Goal: Task Accomplishment & Management: Manage account settings

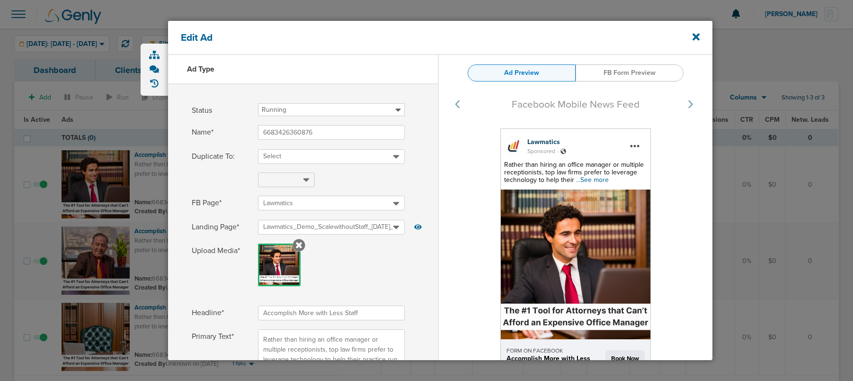
select select "book_travel"
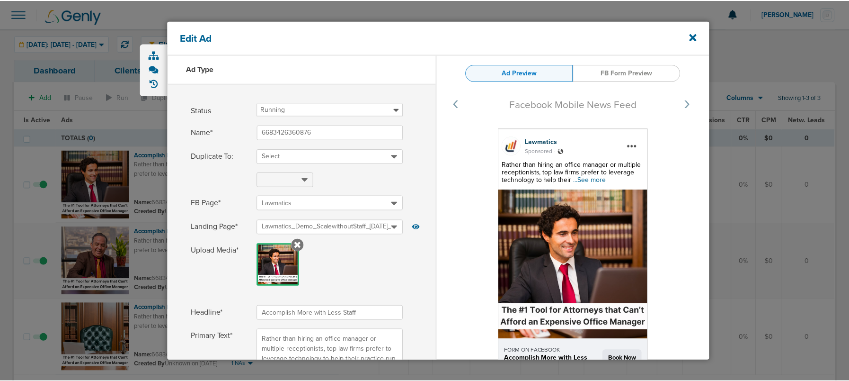
scroll to position [34, 0]
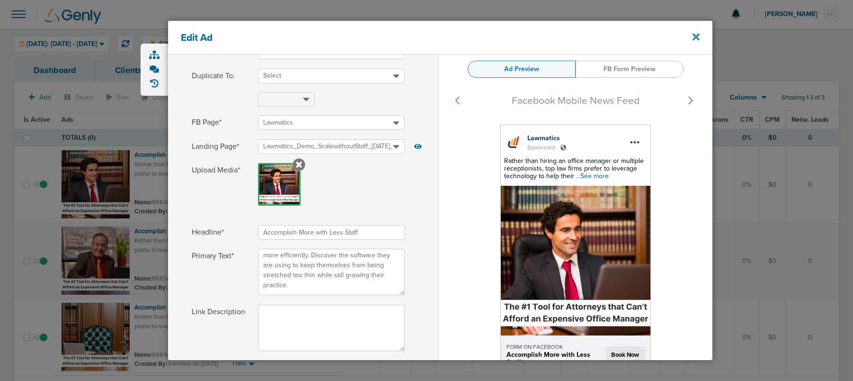
click at [695, 37] on icon at bounding box center [696, 36] width 7 height 7
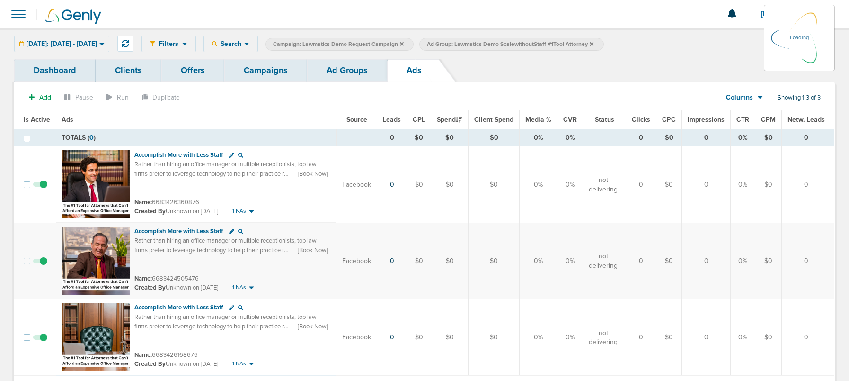
click at [263, 78] on link "Campaigns" at bounding box center [265, 70] width 83 height 22
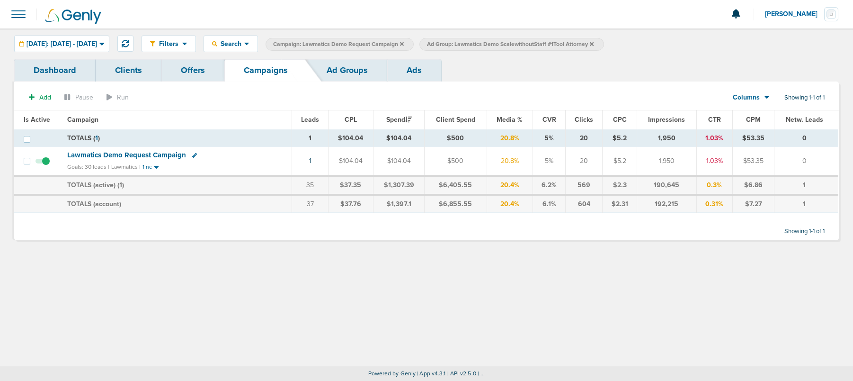
click at [594, 43] on icon at bounding box center [592, 44] width 4 height 4
click at [404, 42] on icon at bounding box center [402, 44] width 4 height 4
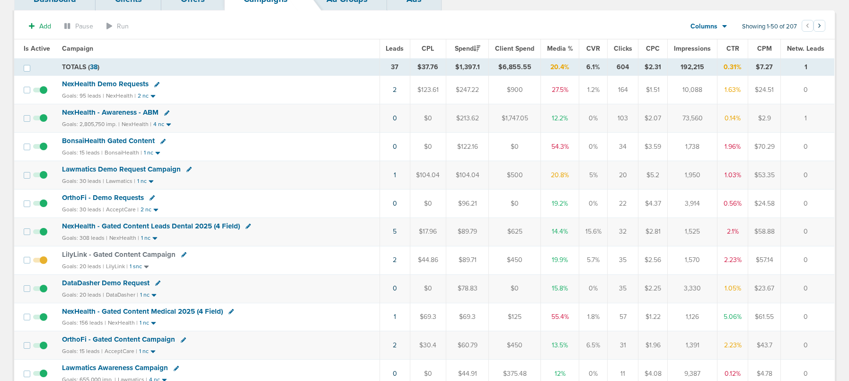
scroll to position [76, 0]
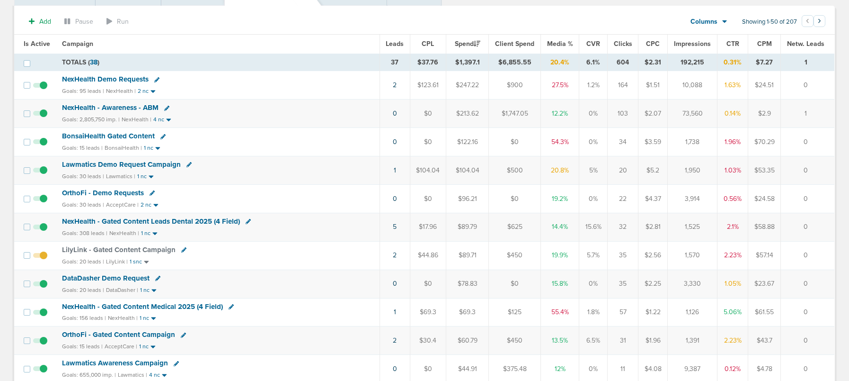
click at [118, 135] on span "BonsaiHealth Gated Content" at bounding box center [108, 136] width 93 height 9
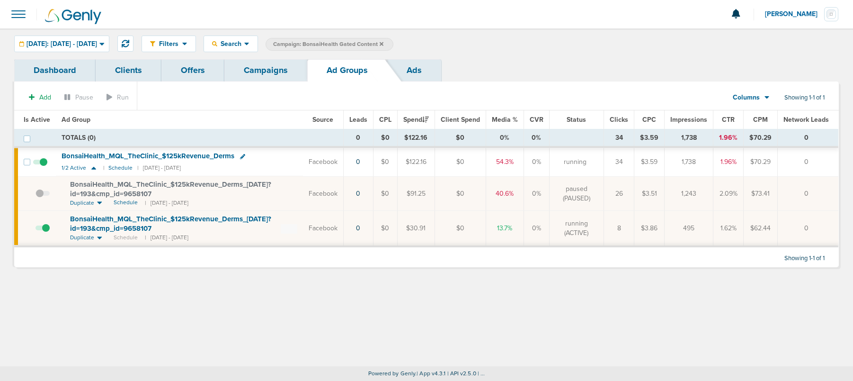
click at [259, 75] on link "Campaigns" at bounding box center [265, 70] width 83 height 22
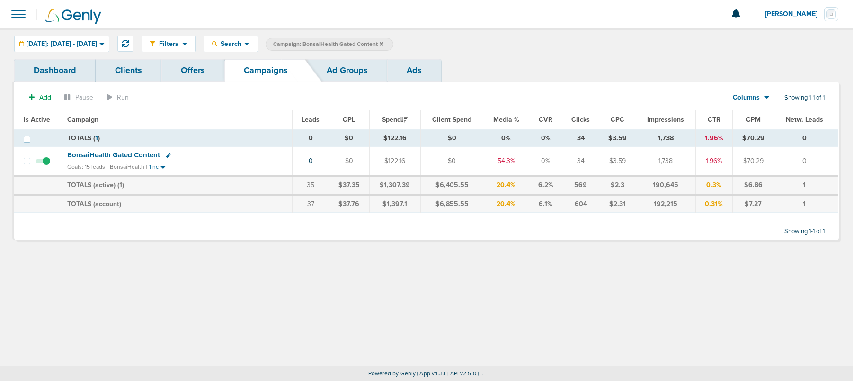
click at [384, 42] on icon at bounding box center [382, 44] width 4 height 4
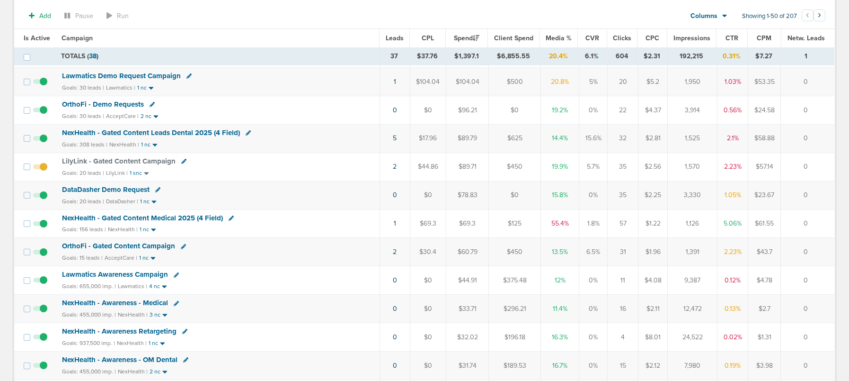
scroll to position [168, 0]
click at [181, 245] on icon at bounding box center [183, 245] width 5 height 5
select select
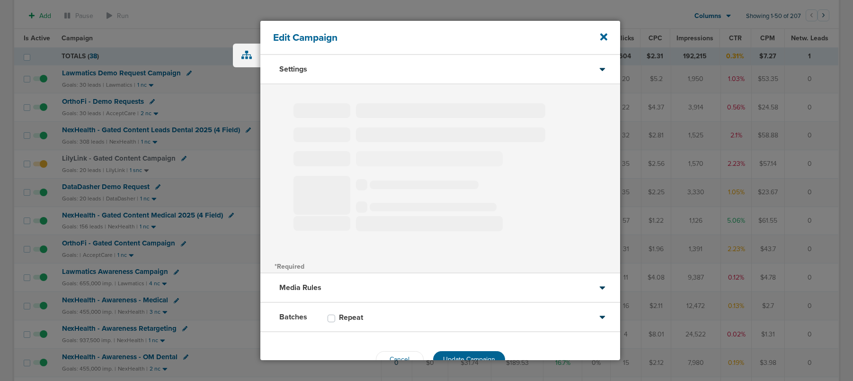
type input "OrthoFi - Gated Content Campaign"
select select "Leads"
radio input "true"
select select "readWrite"
select select "1"
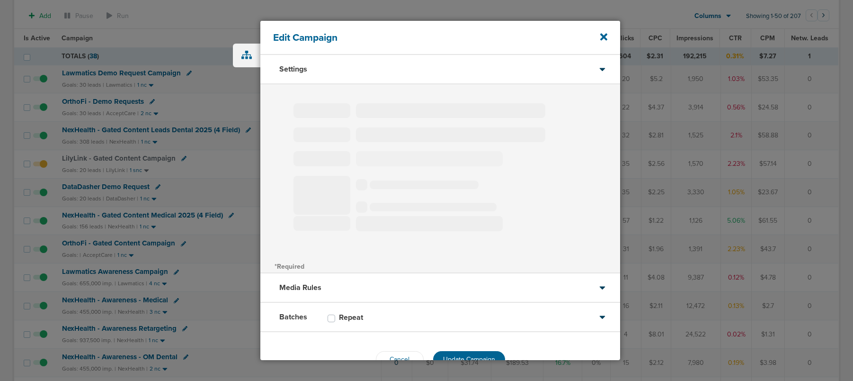
select select "2"
select select "3"
select select "4"
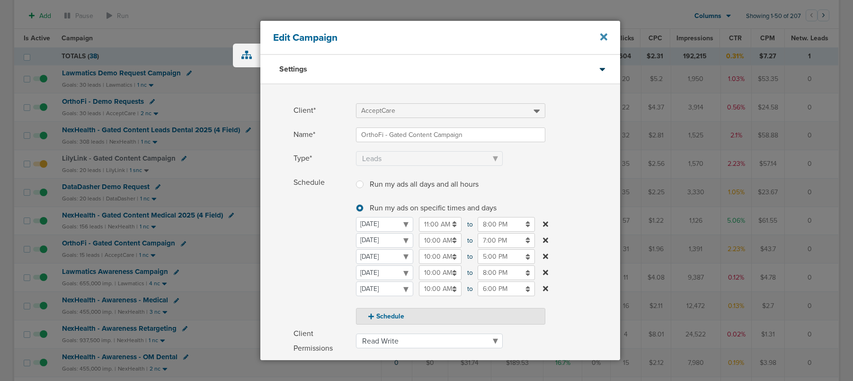
click at [605, 37] on icon at bounding box center [603, 36] width 7 height 7
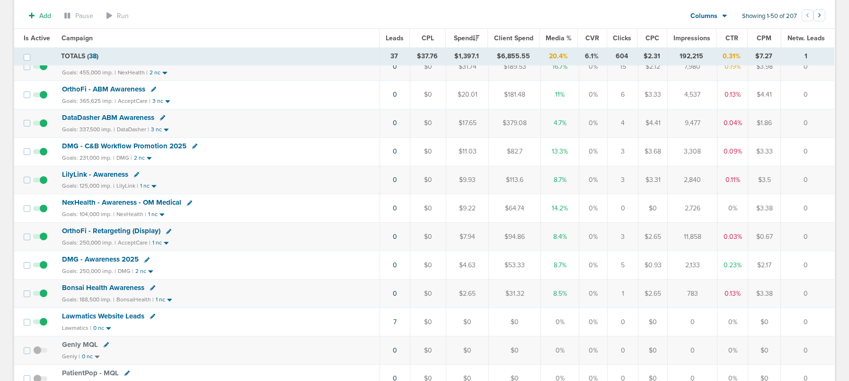
scroll to position [429, 0]
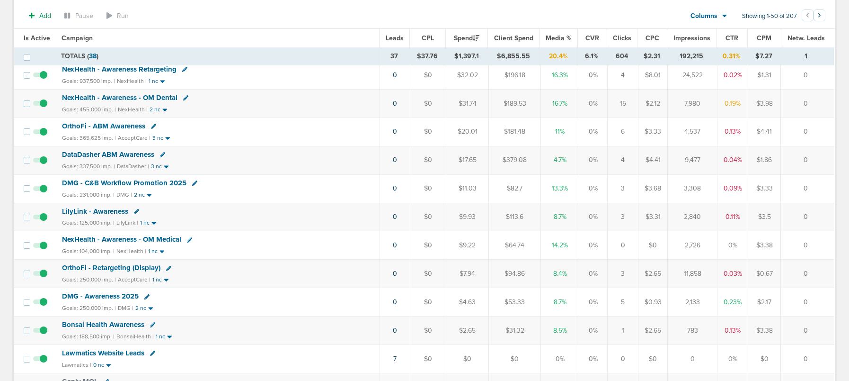
click at [156, 183] on span "DMG - C&B Workflow Promotion 2025" at bounding box center [124, 183] width 125 height 9
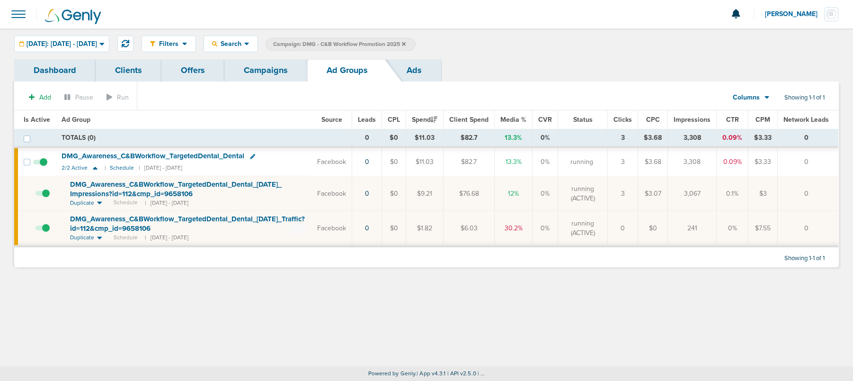
click at [267, 73] on link "Campaigns" at bounding box center [265, 70] width 83 height 22
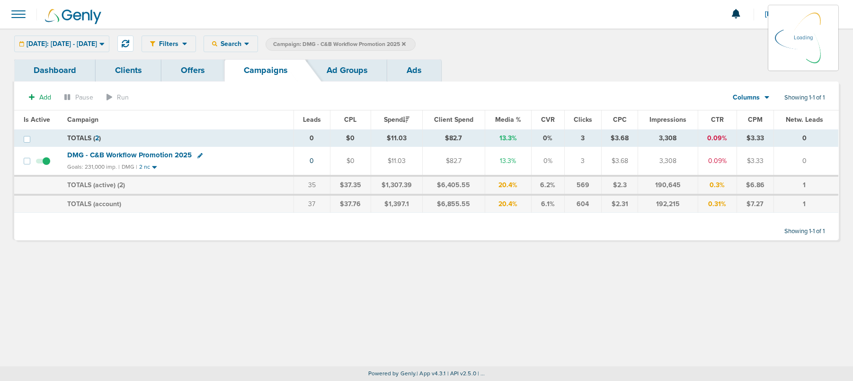
click at [406, 44] on icon at bounding box center [404, 44] width 4 height 4
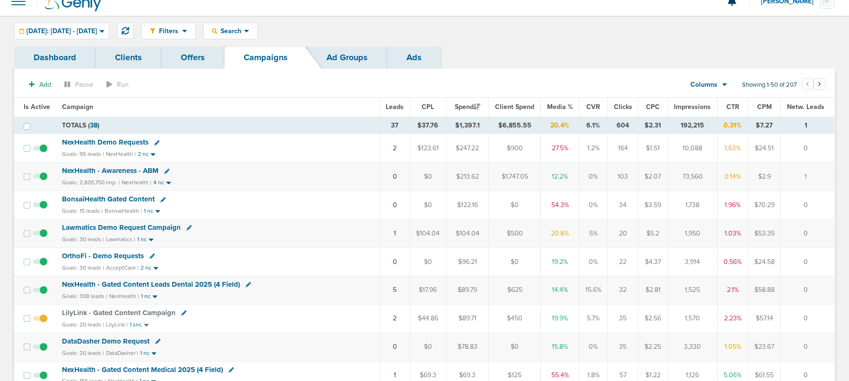
scroll to position [12, 0]
click at [108, 257] on span "OrthoFi - Demo Requests" at bounding box center [103, 256] width 82 height 9
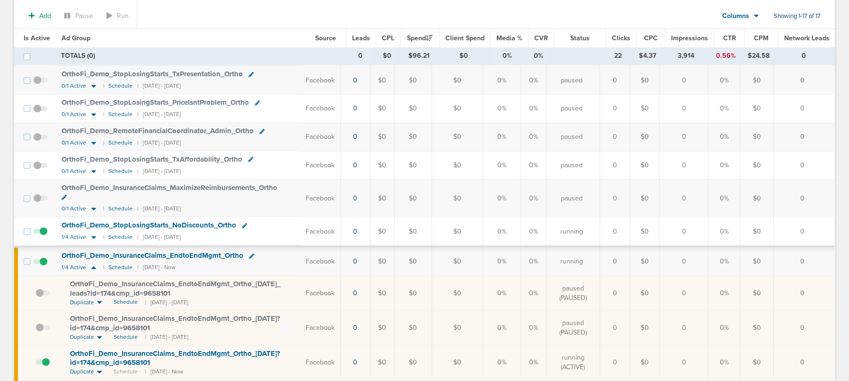
scroll to position [338, 0]
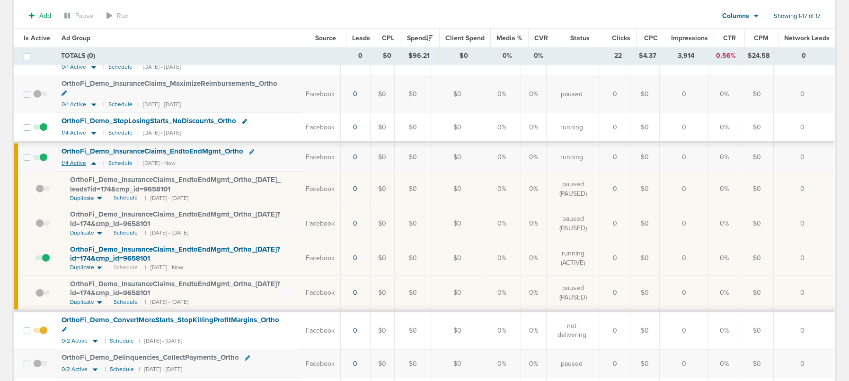
click at [94, 159] on icon at bounding box center [93, 163] width 9 height 8
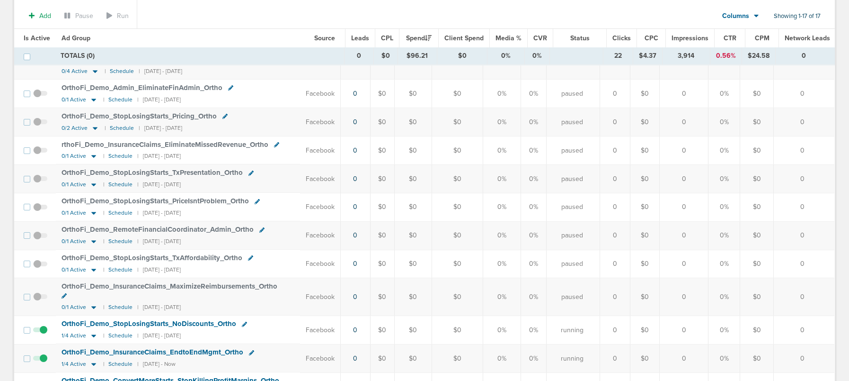
scroll to position [0, 0]
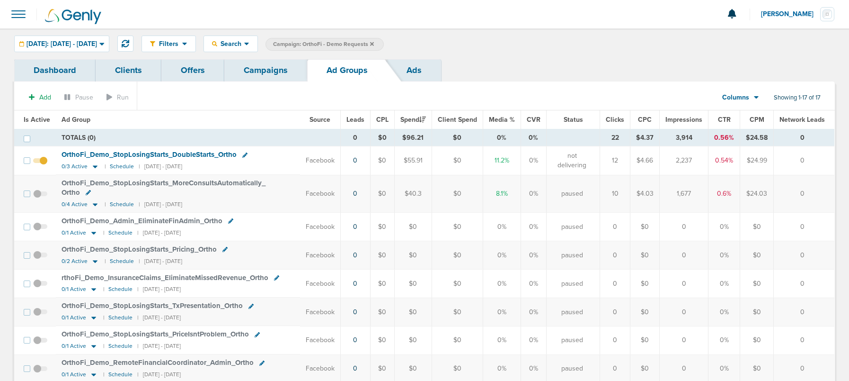
click at [264, 71] on link "Campaigns" at bounding box center [265, 70] width 83 height 22
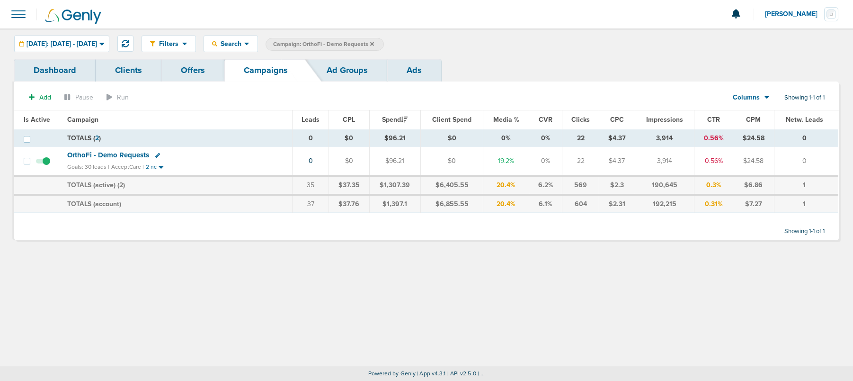
click at [374, 42] on icon at bounding box center [372, 44] width 4 height 6
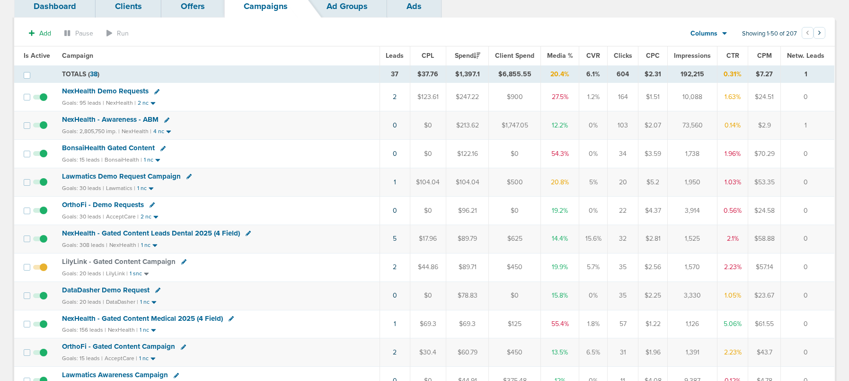
scroll to position [79, 0]
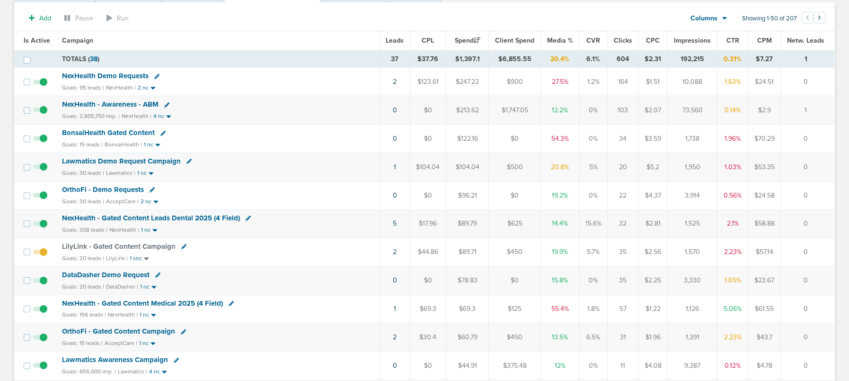
click at [146, 220] on span "NexHealth - Gated Content Leads Dental 2025 (4 Field)" at bounding box center [151, 218] width 178 height 9
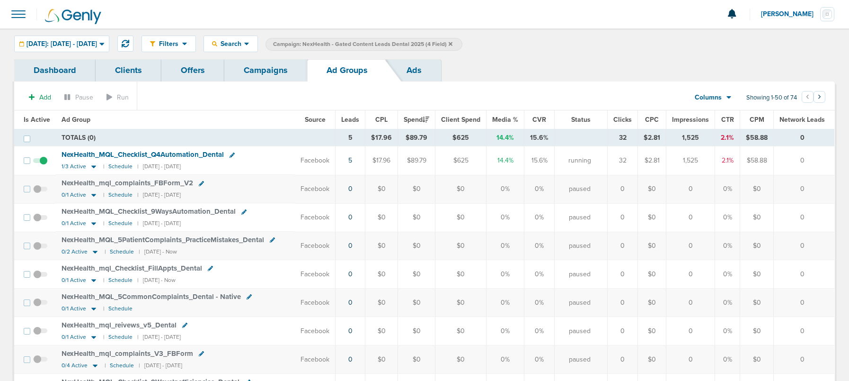
click at [260, 77] on link "Campaigns" at bounding box center [265, 70] width 83 height 22
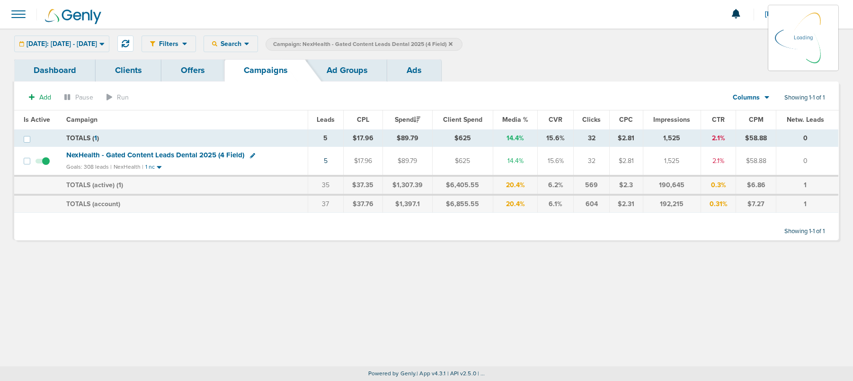
click at [453, 44] on icon at bounding box center [451, 44] width 4 height 4
click at [453, 43] on icon at bounding box center [451, 44] width 4 height 4
click at [453, 43] on icon at bounding box center [451, 44] width 4 height 6
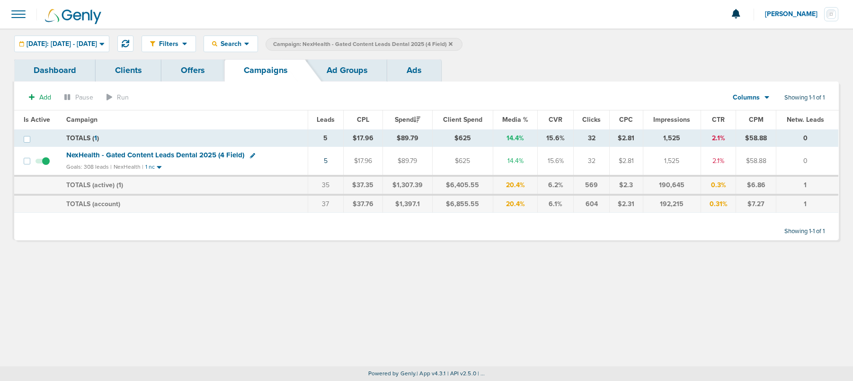
click at [453, 42] on icon at bounding box center [451, 44] width 4 height 6
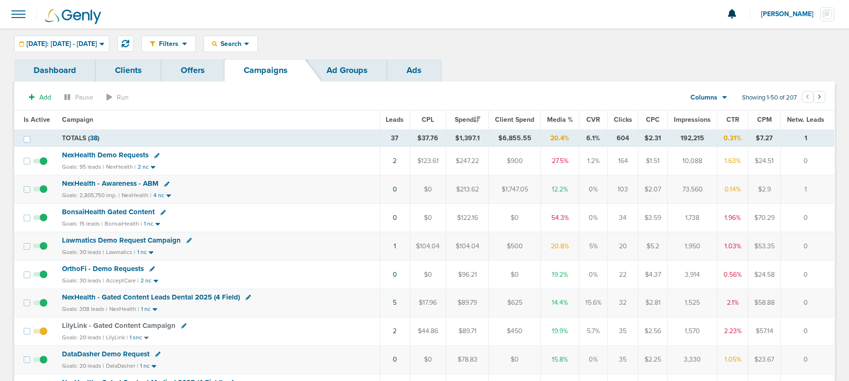
click at [150, 269] on icon at bounding box center [152, 268] width 5 height 5
select select
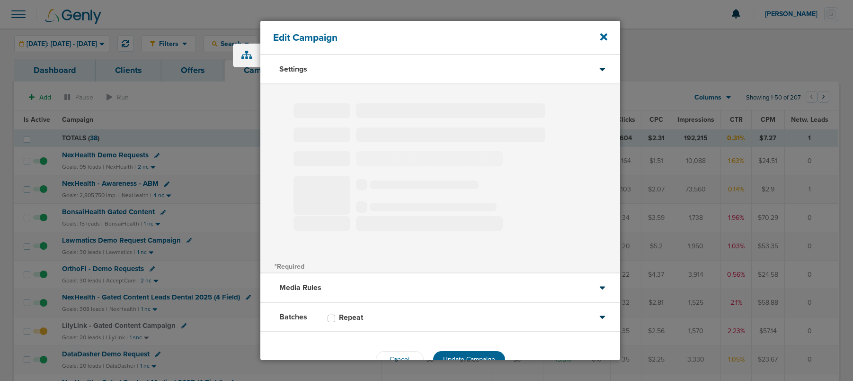
type input "OrthoFi - Demo Requests"
select select "Leads"
radio input "true"
select select "readOnly"
select select "1"
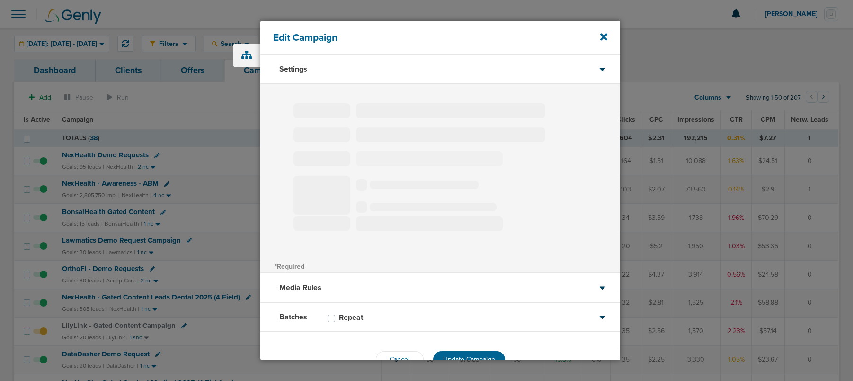
select select "2"
select select "3"
select select "4"
select select "6"
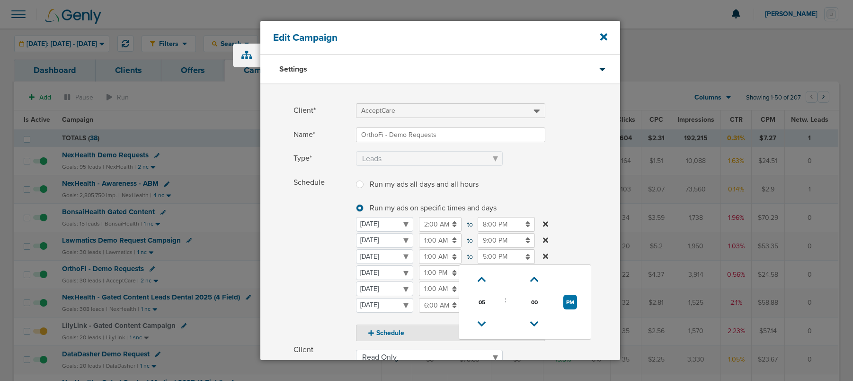
click at [495, 259] on input "5:00 PM" at bounding box center [506, 256] width 57 height 15
click at [476, 326] on link at bounding box center [482, 324] width 17 height 15
type input "3:00 PM"
click at [317, 277] on span "Schedule" at bounding box center [322, 258] width 57 height 166
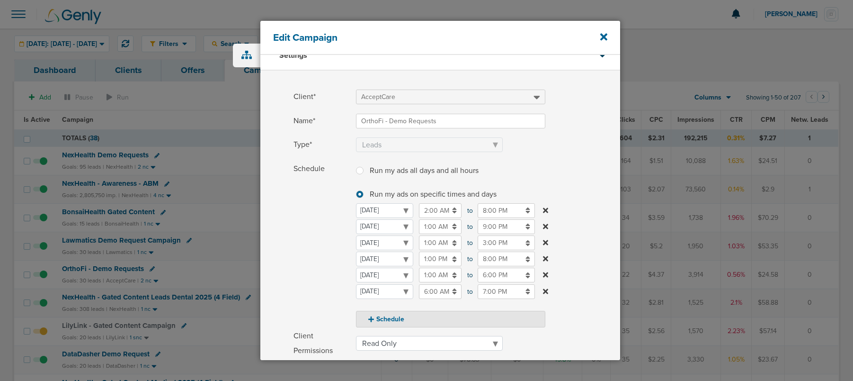
scroll to position [167, 0]
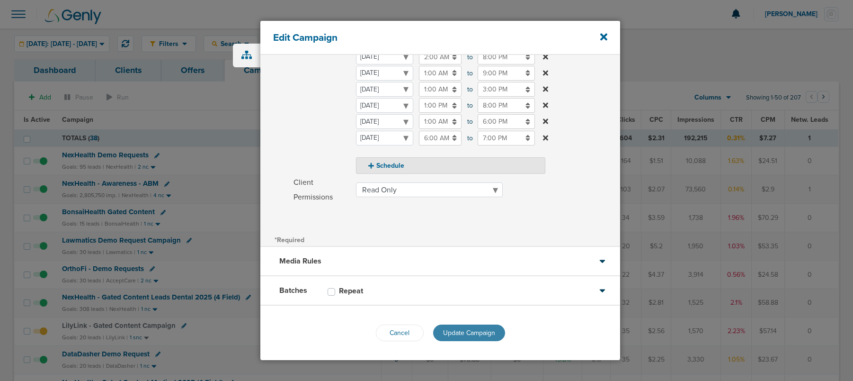
click at [456, 329] on span "Update Campaign" at bounding box center [469, 333] width 52 height 8
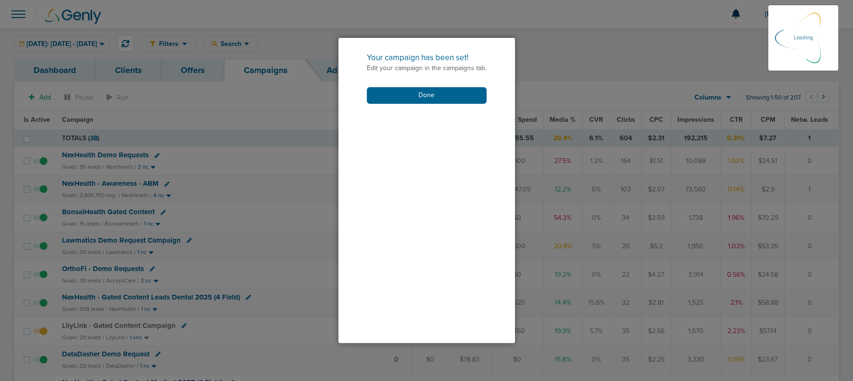
scroll to position [138, 0]
click at [389, 96] on button "Done" at bounding box center [427, 95] width 120 height 17
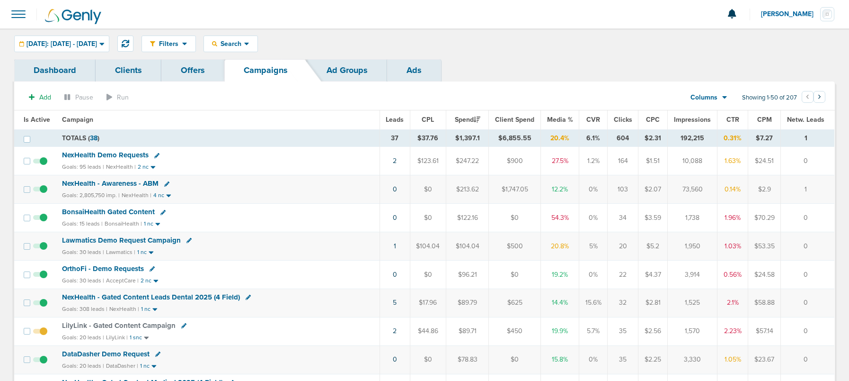
click at [162, 212] on icon at bounding box center [163, 212] width 5 height 5
select select
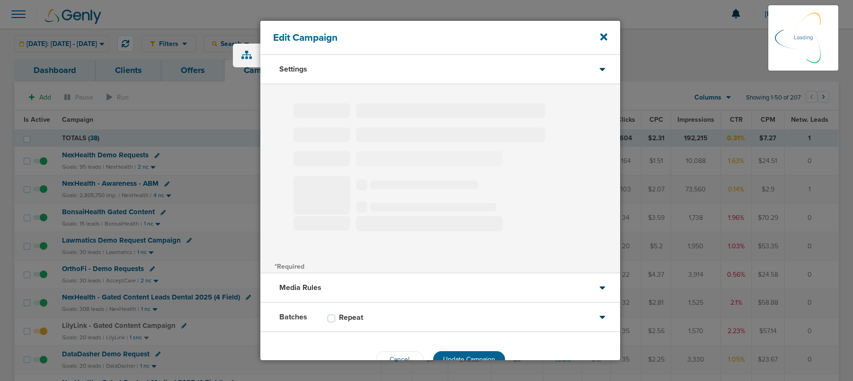
type input "BonsaiHealth Gated Content"
select select "Leads"
radio input "true"
select select "readOnly"
select select "1"
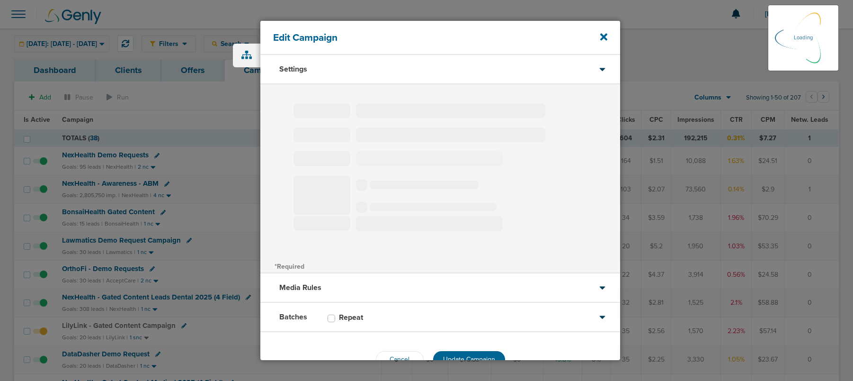
select select "2"
select select "3"
select select "4"
select select "5"
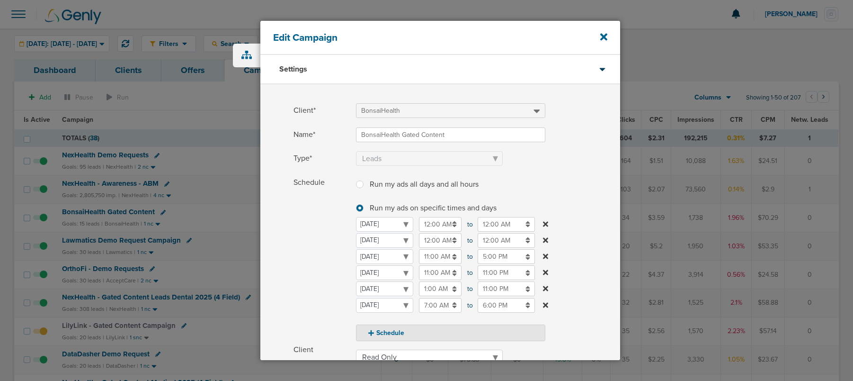
click at [438, 276] on input "11:00 AM" at bounding box center [440, 272] width 43 height 15
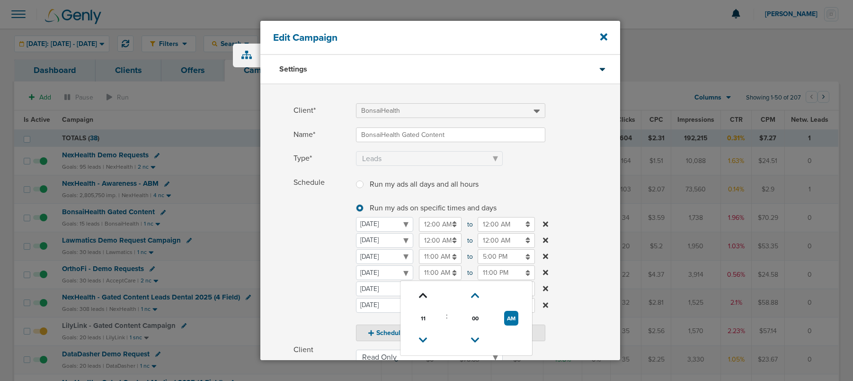
click at [426, 298] on icon at bounding box center [423, 296] width 9 height 6
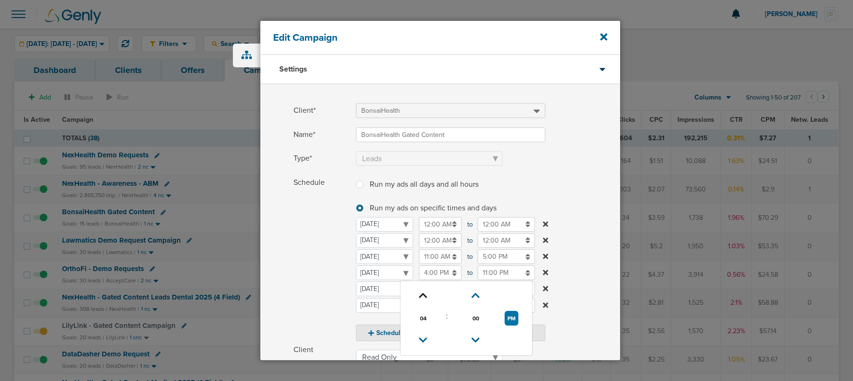
click at [426, 298] on icon at bounding box center [423, 296] width 9 height 6
click at [425, 339] on icon at bounding box center [423, 340] width 9 height 6
type input "6:00 PM"
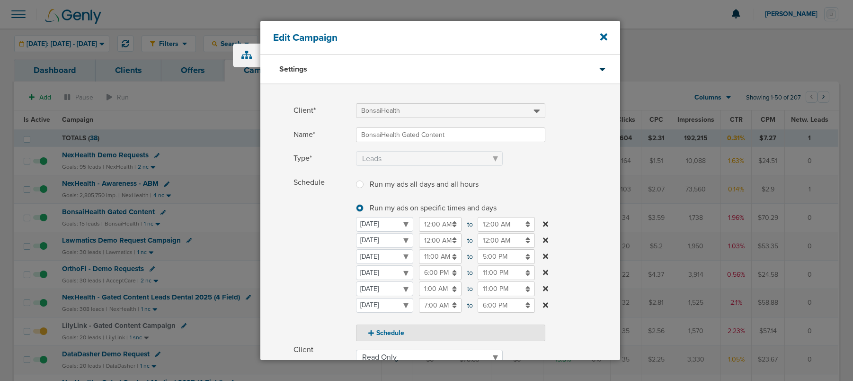
click at [336, 275] on span "Schedule" at bounding box center [322, 258] width 57 height 166
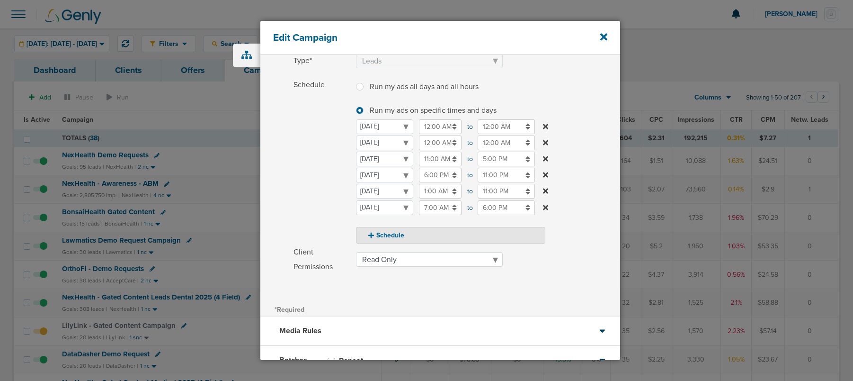
scroll to position [167, 0]
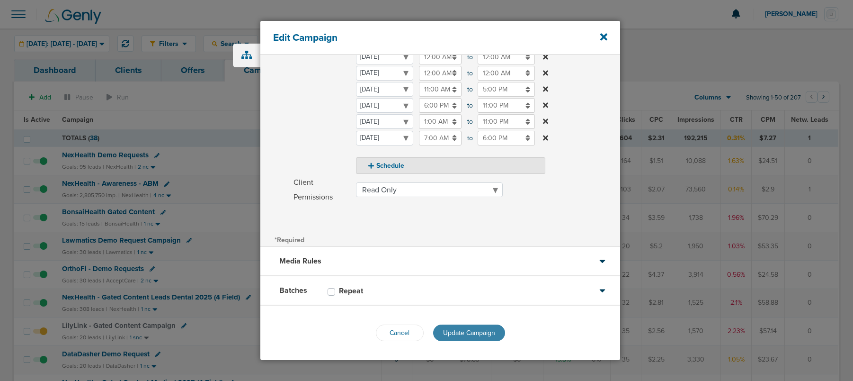
click at [448, 333] on span "Update Campaign" at bounding box center [469, 333] width 52 height 8
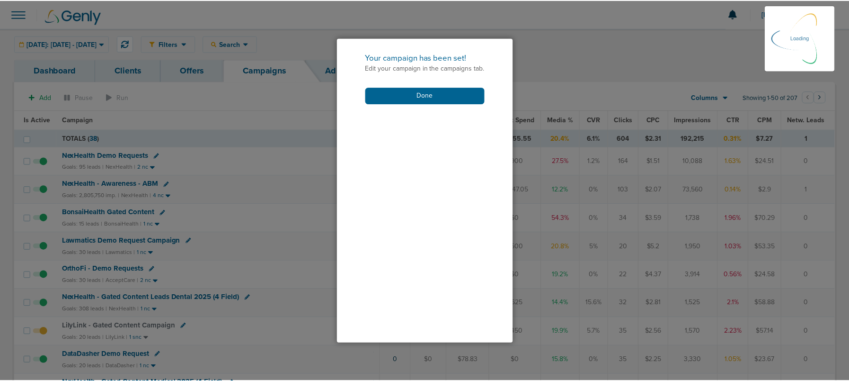
scroll to position [138, 0]
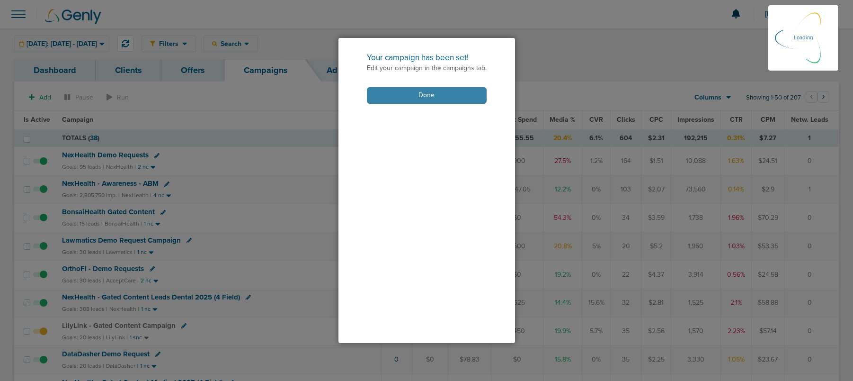
click at [433, 98] on button "Done" at bounding box center [427, 95] width 120 height 17
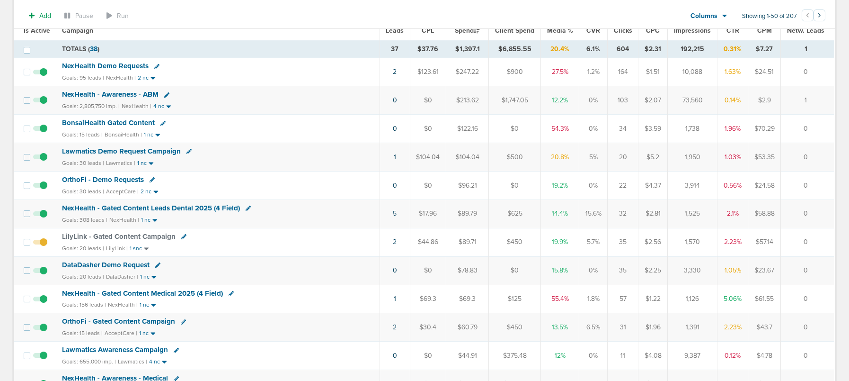
scroll to position [133, 0]
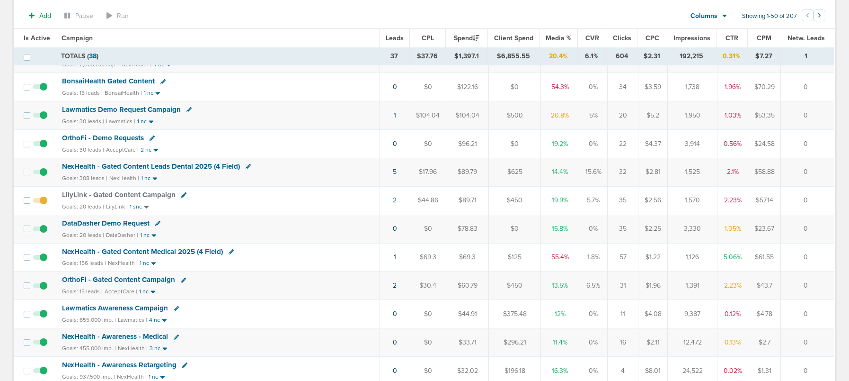
click at [183, 279] on icon at bounding box center [183, 279] width 5 height 5
select select
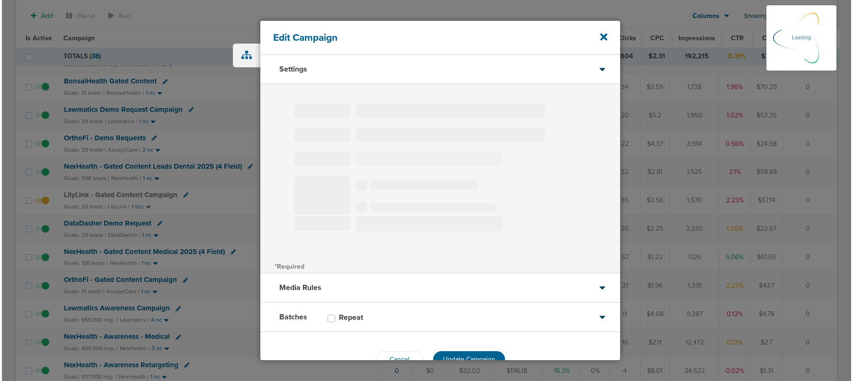
scroll to position [134, 0]
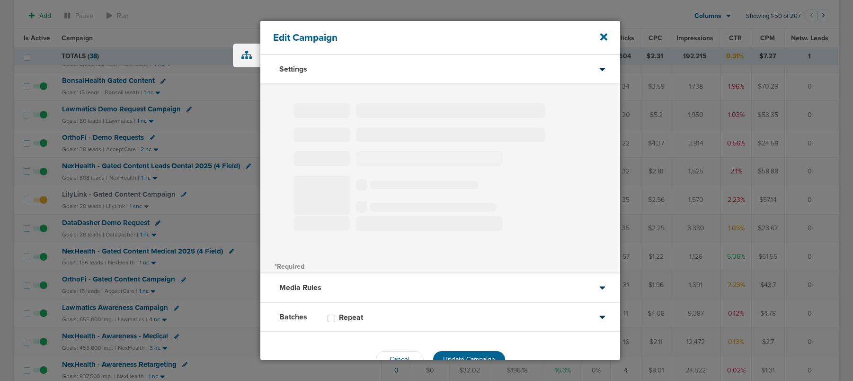
type input "OrthoFi - Gated Content Campaign"
select select "Leads"
radio input "true"
select select "readWrite"
select select "1"
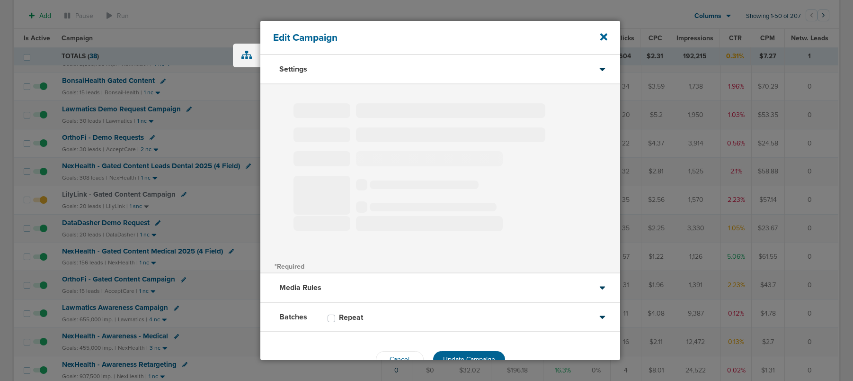
select select "2"
select select "3"
select select "4"
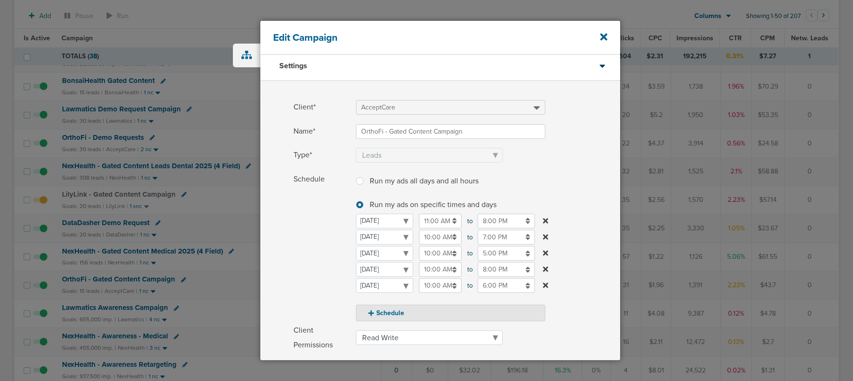
scroll to position [5, 0]
click at [490, 249] on input "5:00 PM" at bounding box center [506, 251] width 57 height 15
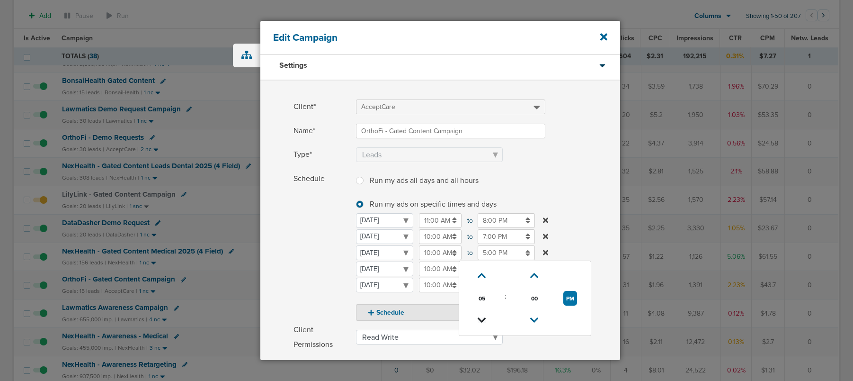
click at [480, 322] on icon at bounding box center [482, 320] width 9 height 6
click at [480, 322] on icon at bounding box center [482, 322] width 9 height 6
click at [479, 273] on icon at bounding box center [482, 275] width 9 height 6
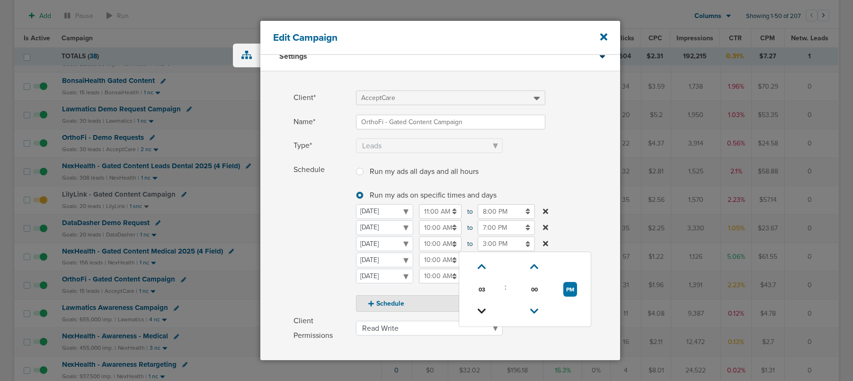
click at [482, 317] on link at bounding box center [482, 311] width 17 height 15
type input "2:00 PM"
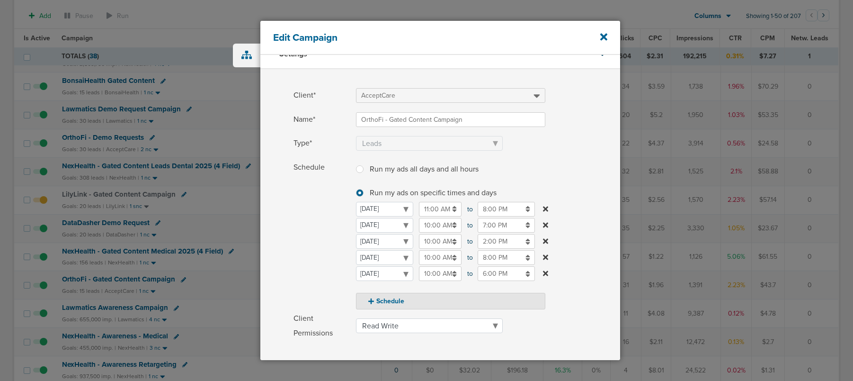
click at [305, 251] on span "Schedule" at bounding box center [322, 235] width 57 height 150
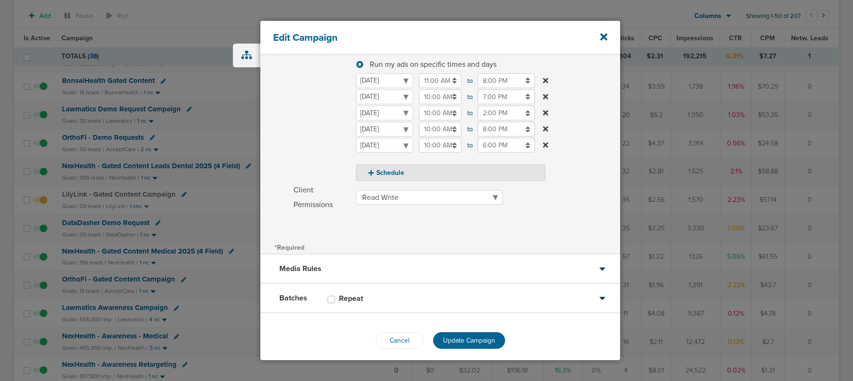
scroll to position [151, 0]
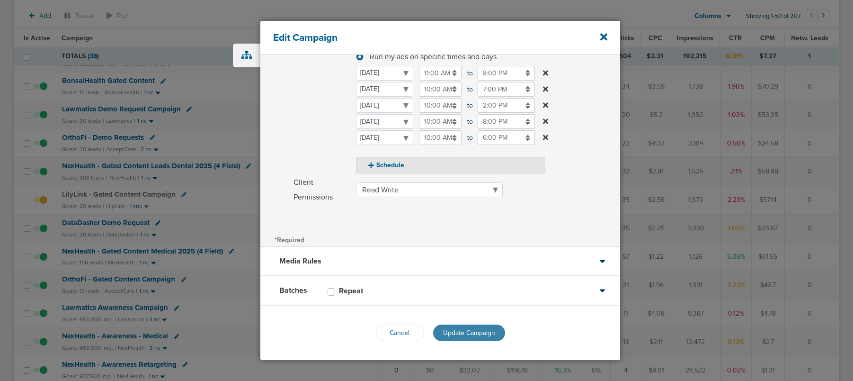
click at [452, 334] on span "Update Campaign" at bounding box center [469, 333] width 52 height 8
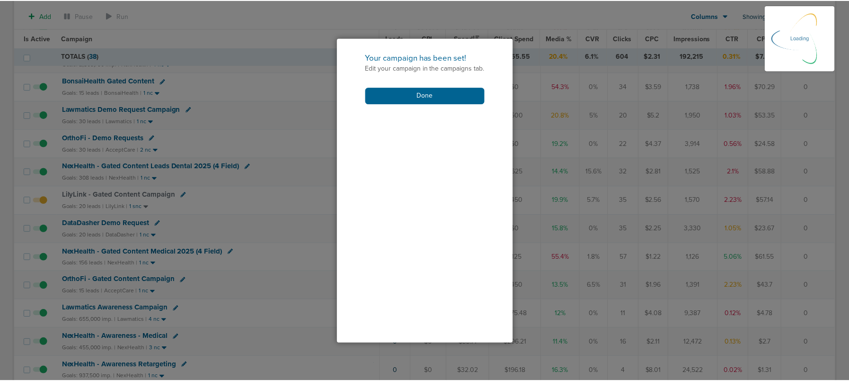
scroll to position [122, 0]
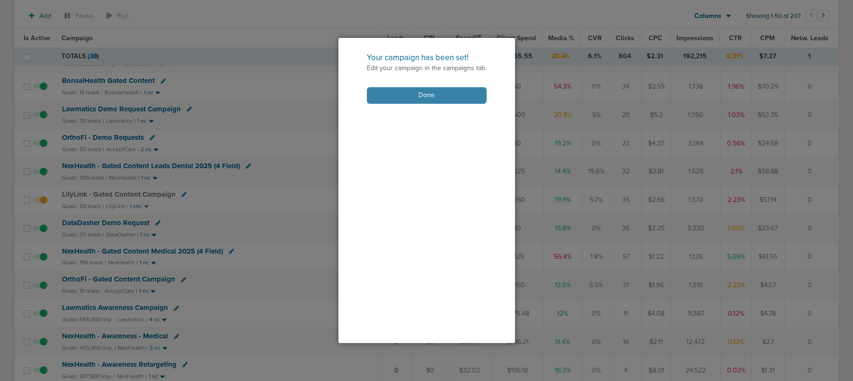
click at [424, 93] on button "Done" at bounding box center [427, 95] width 120 height 17
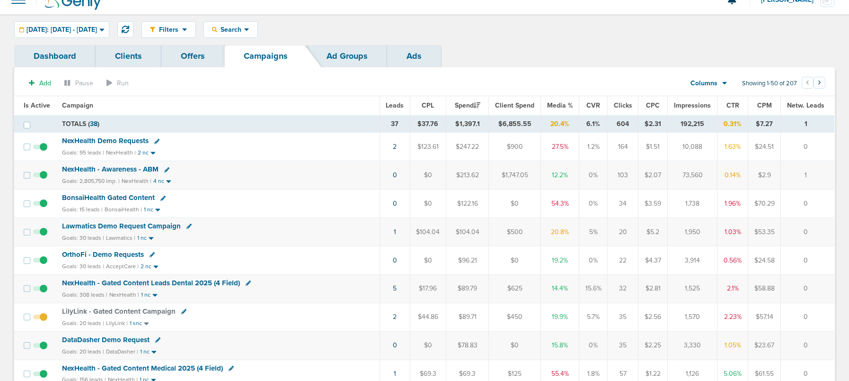
scroll to position [13, 0]
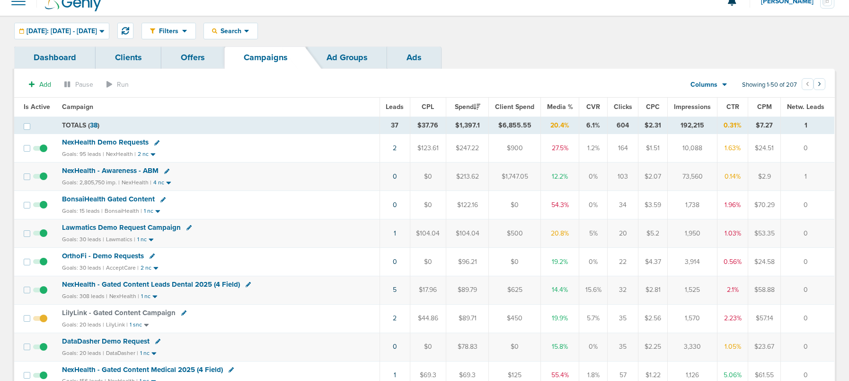
click at [105, 142] on span "NexHealth Demo Requests" at bounding box center [105, 142] width 87 height 9
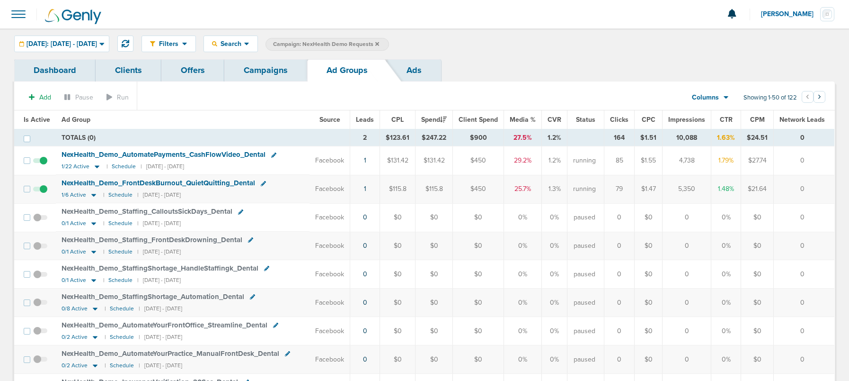
click at [267, 77] on link "Campaigns" at bounding box center [265, 70] width 83 height 22
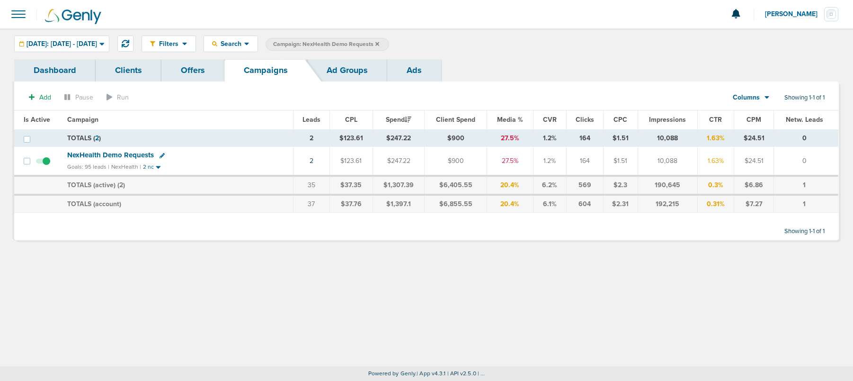
click at [379, 44] on icon at bounding box center [377, 44] width 4 height 4
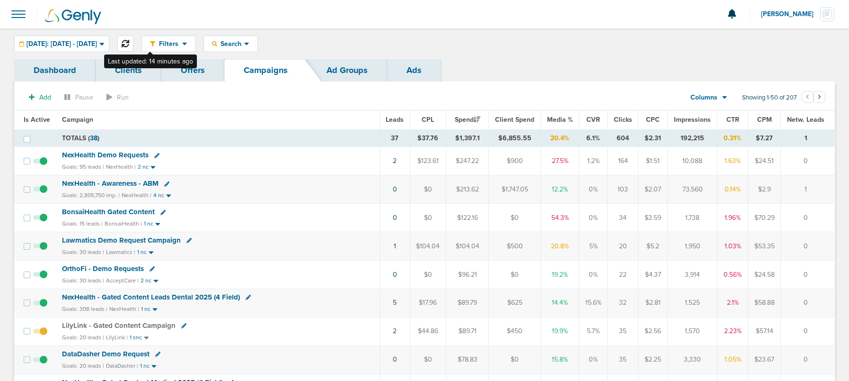
click at [129, 45] on icon at bounding box center [126, 44] width 8 height 8
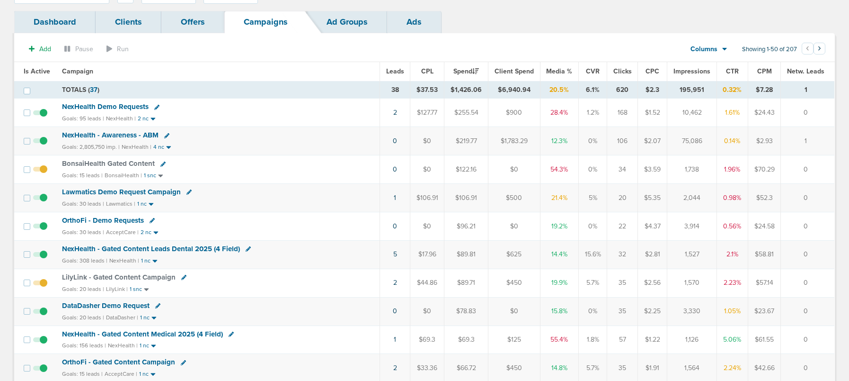
scroll to position [62, 0]
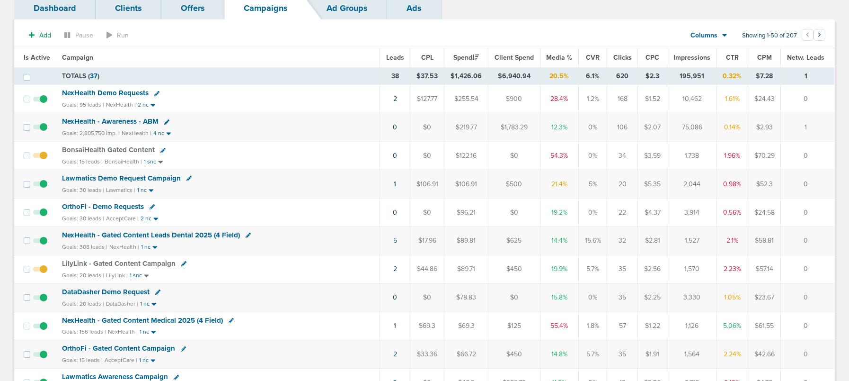
click at [128, 293] on span "DataDasher Demo Request" at bounding box center [106, 291] width 88 height 9
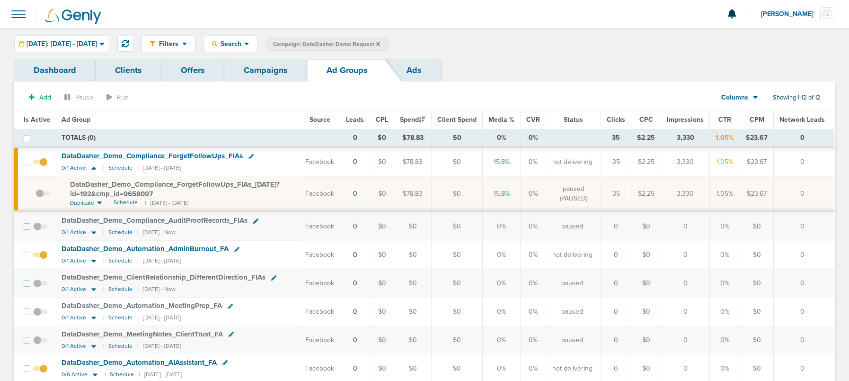
drag, startPoint x: 280, startPoint y: 71, endPoint x: 304, endPoint y: 62, distance: 25.8
click at [279, 71] on link "Campaigns" at bounding box center [265, 70] width 83 height 22
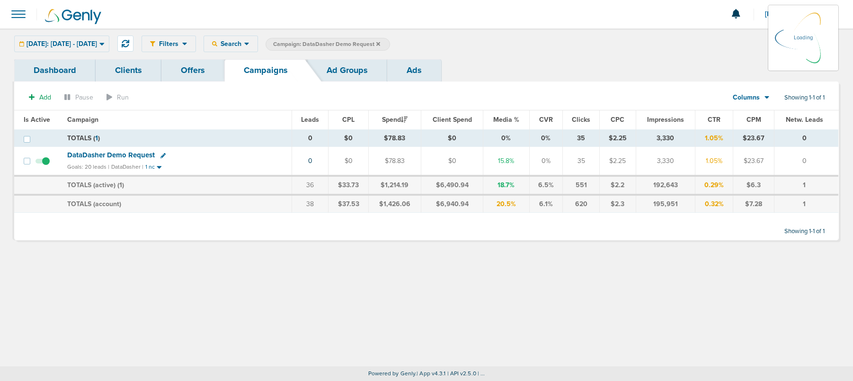
click at [380, 44] on icon at bounding box center [378, 44] width 4 height 6
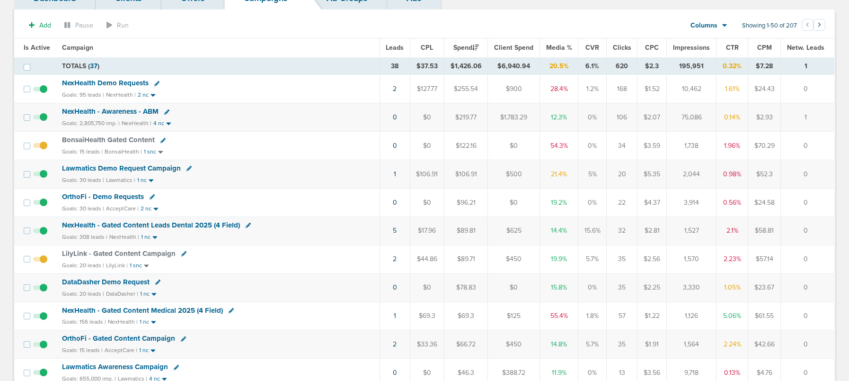
scroll to position [75, 0]
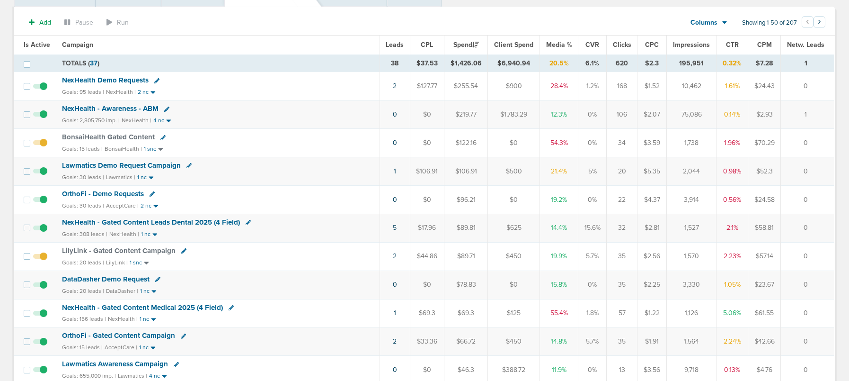
click at [111, 193] on span "OrthoFi - Demo Requests" at bounding box center [103, 193] width 82 height 9
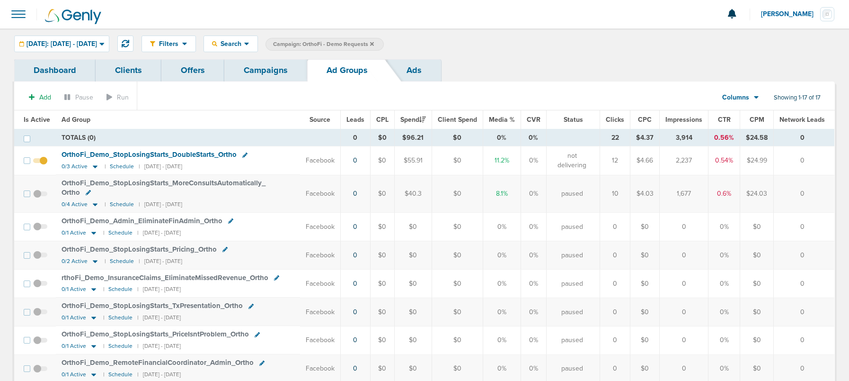
click at [247, 69] on link "Campaigns" at bounding box center [265, 70] width 83 height 22
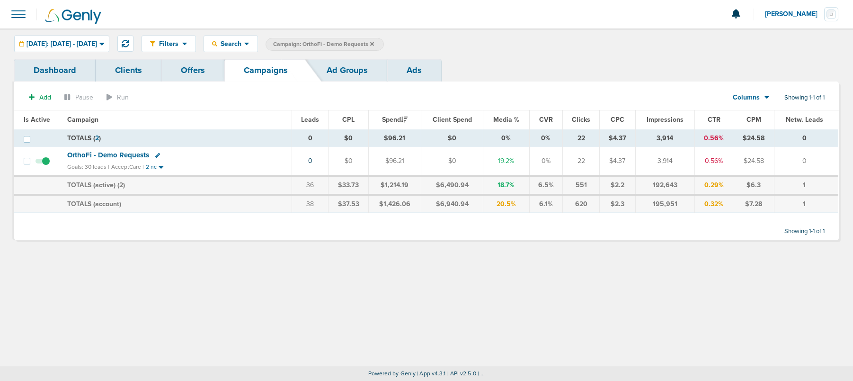
click at [155, 155] on icon at bounding box center [157, 155] width 5 height 5
select select
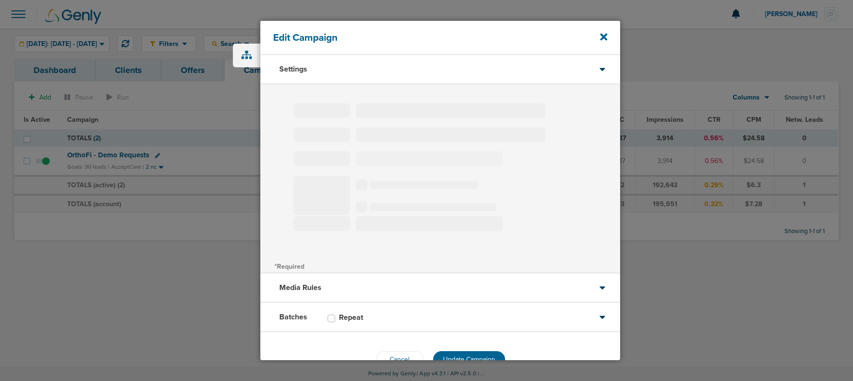
type input "OrthoFi - Demo Requests"
select select "Leads"
radio input "true"
select select "readOnly"
select select "1"
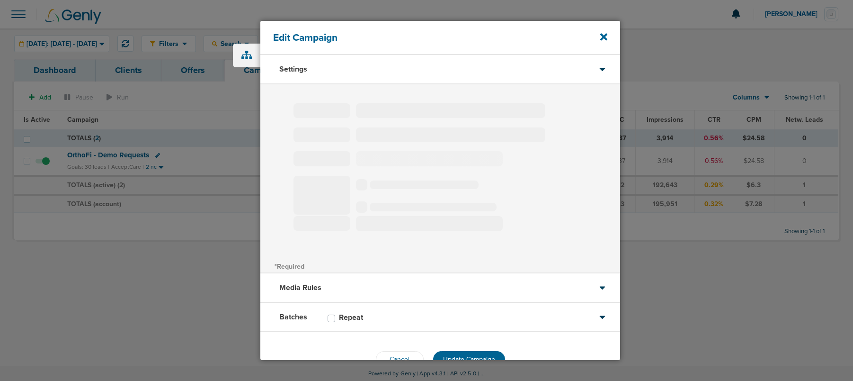
select select "2"
select select "3"
select select "4"
select select "6"
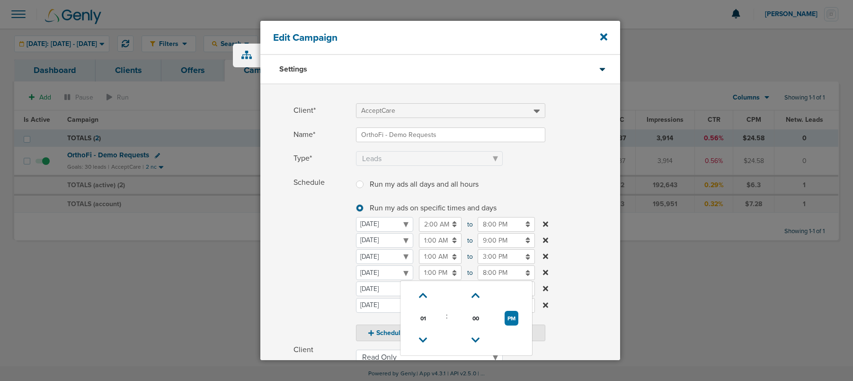
click at [430, 275] on input "1:00 PM" at bounding box center [440, 272] width 43 height 15
click at [423, 298] on icon at bounding box center [423, 296] width 9 height 6
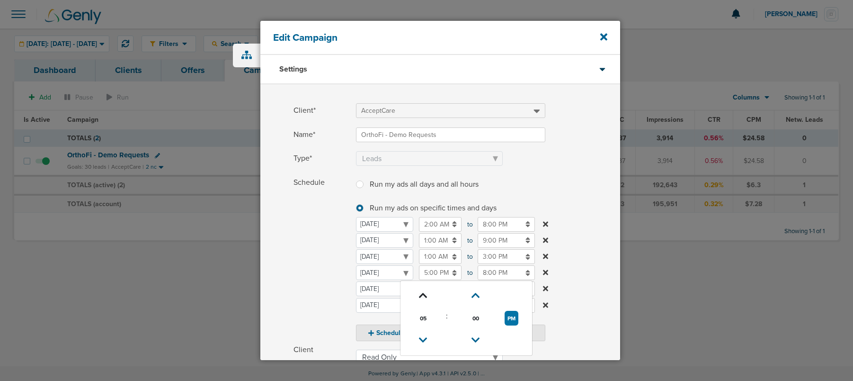
click at [423, 298] on icon at bounding box center [423, 296] width 9 height 6
type input "6:00 PM"
click at [313, 288] on span "Schedule" at bounding box center [322, 258] width 57 height 166
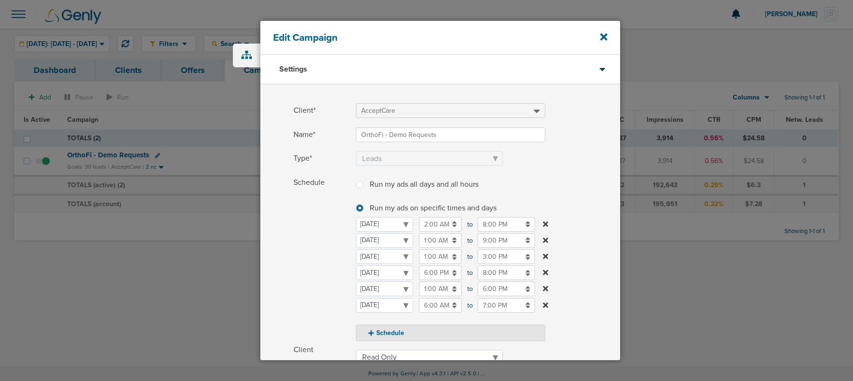
click at [491, 277] on input "8:00 PM" at bounding box center [506, 272] width 57 height 15
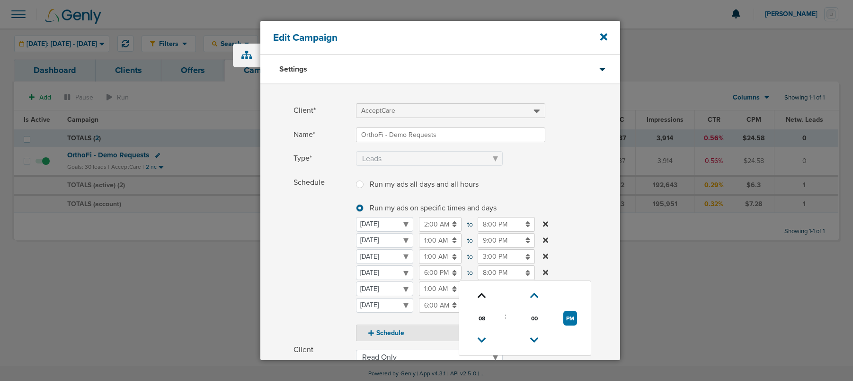
click at [482, 290] on link at bounding box center [482, 295] width 17 height 15
click at [482, 293] on icon at bounding box center [482, 296] width 9 height 6
type input "10:00 PM"
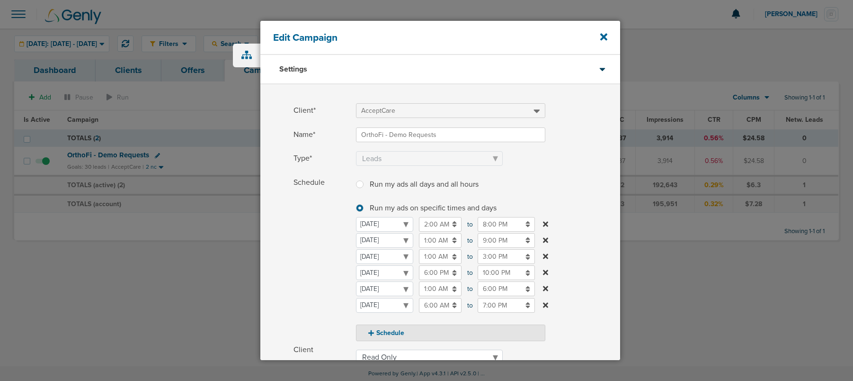
click at [283, 270] on div "Schedule Run my ads all days and all hours Run my ads all days and all hours Ru…" at bounding box center [440, 258] width 360 height 166
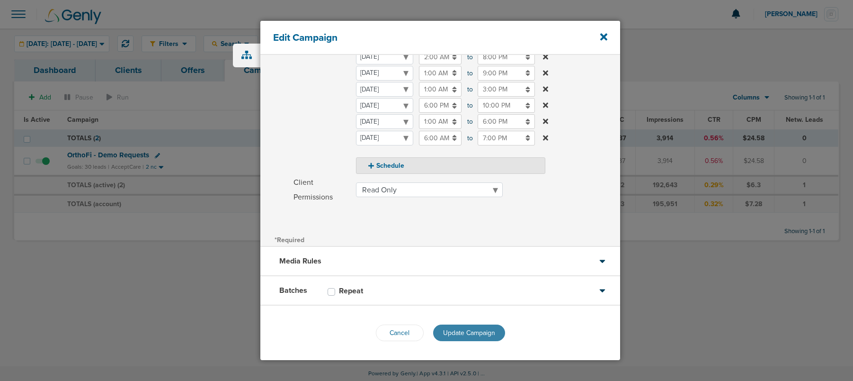
click at [468, 329] on span "Update Campaign" at bounding box center [469, 333] width 52 height 8
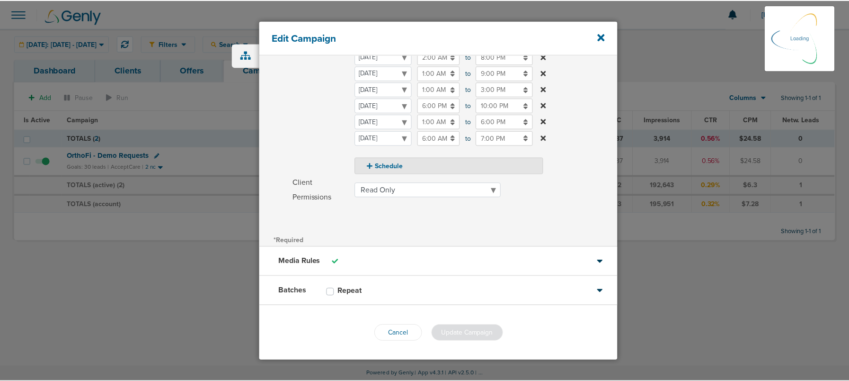
scroll to position [138, 0]
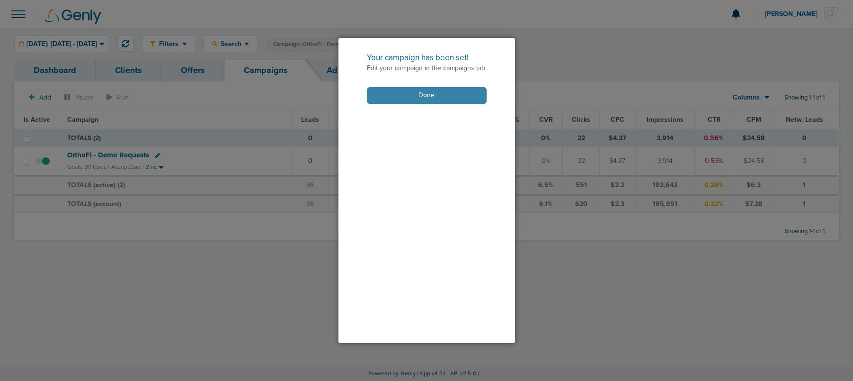
drag, startPoint x: 404, startPoint y: 94, endPoint x: 399, endPoint y: 95, distance: 4.8
click at [404, 95] on button "Done" at bounding box center [427, 95] width 120 height 17
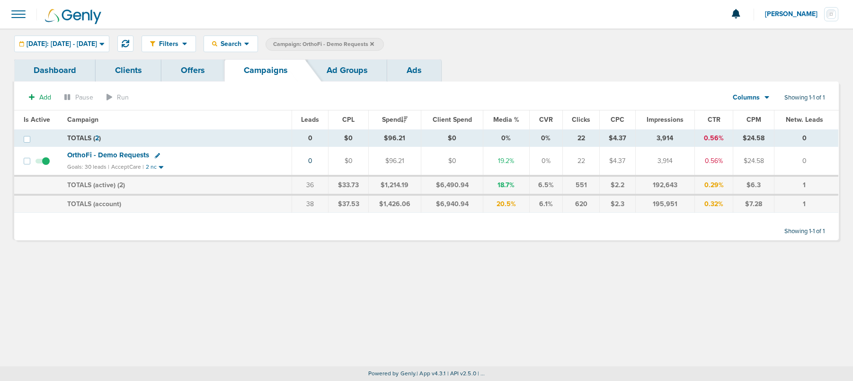
click at [374, 43] on icon at bounding box center [372, 44] width 4 height 6
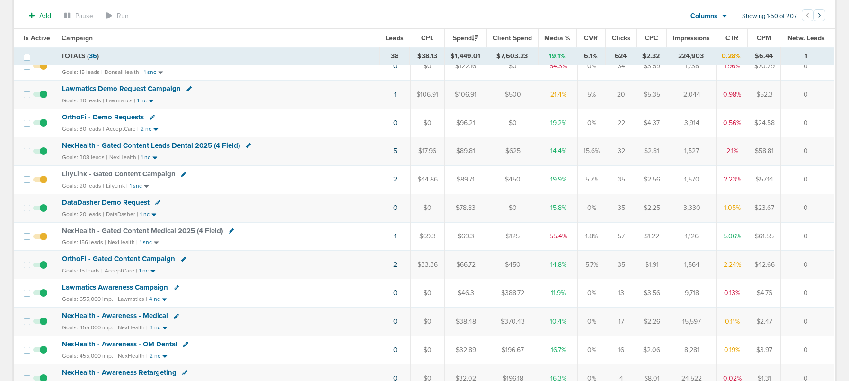
scroll to position [56, 0]
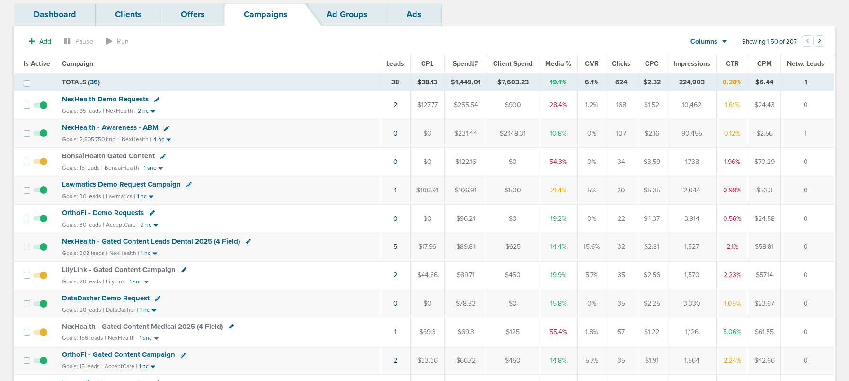
click at [188, 183] on span at bounding box center [189, 185] width 5 height 8
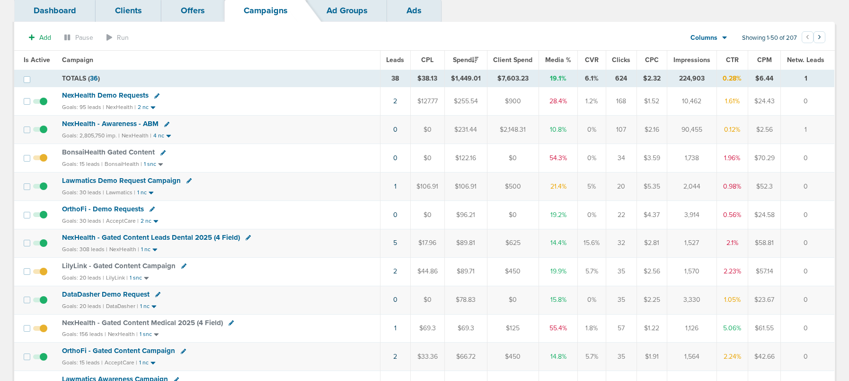
click at [187, 180] on icon at bounding box center [189, 180] width 5 height 5
select select
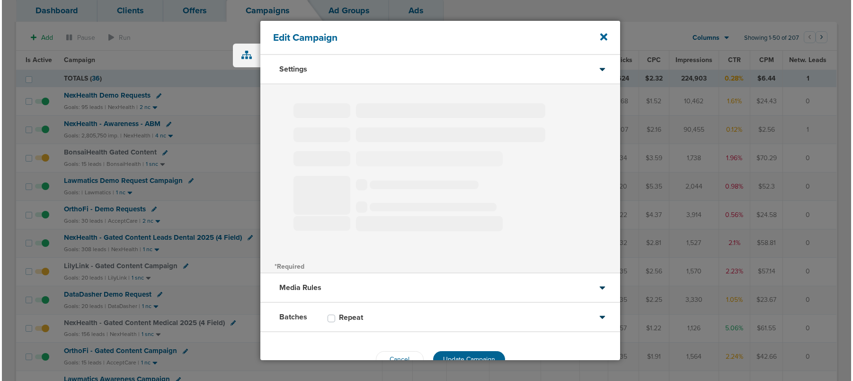
scroll to position [63, 0]
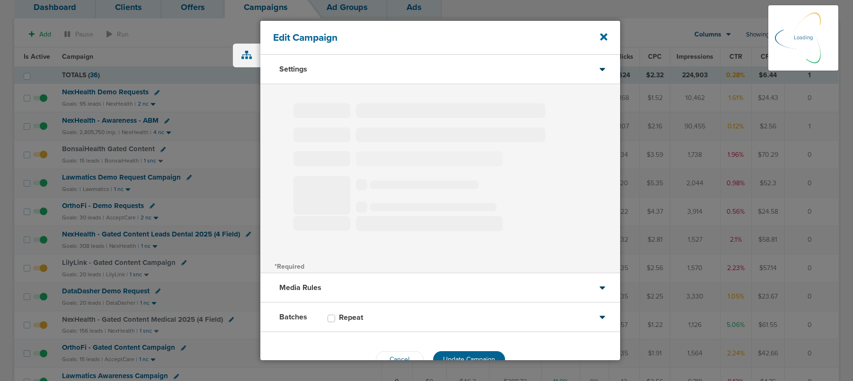
type input "Lawmatics Demo Request Campaign"
select select "Leads"
radio input "true"
select select "readWrite"
select select "1"
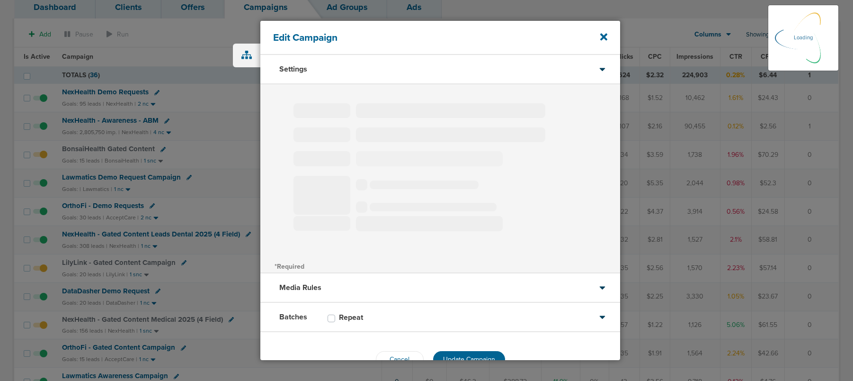
select select "1"
select select "2"
select select "3"
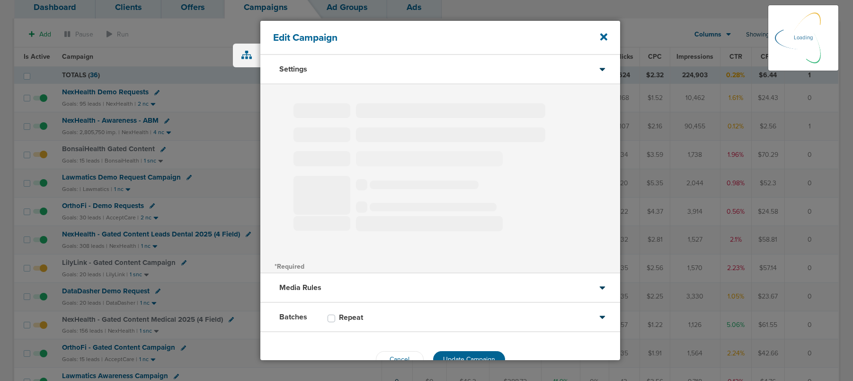
select select "4"
select select "6"
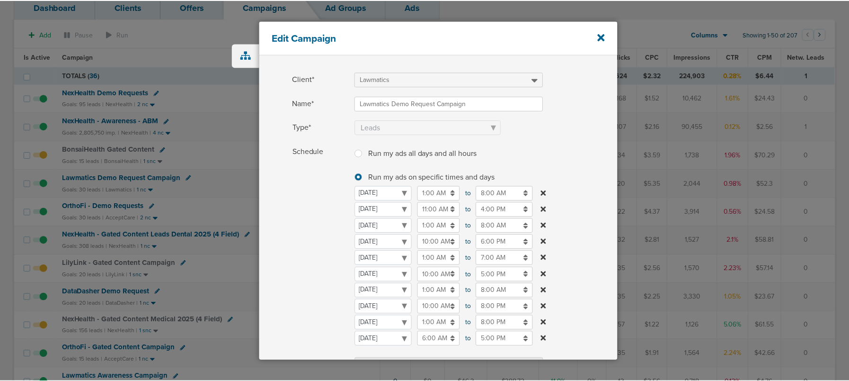
scroll to position [40, 0]
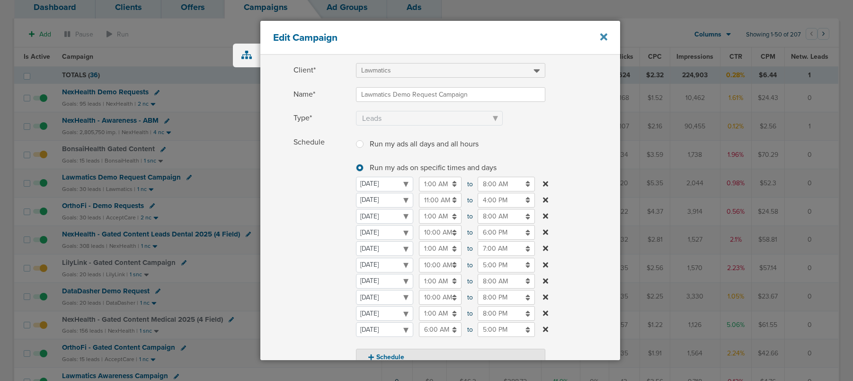
click at [605, 34] on icon at bounding box center [603, 36] width 7 height 7
click at [603, 36] on icon at bounding box center [603, 36] width 7 height 7
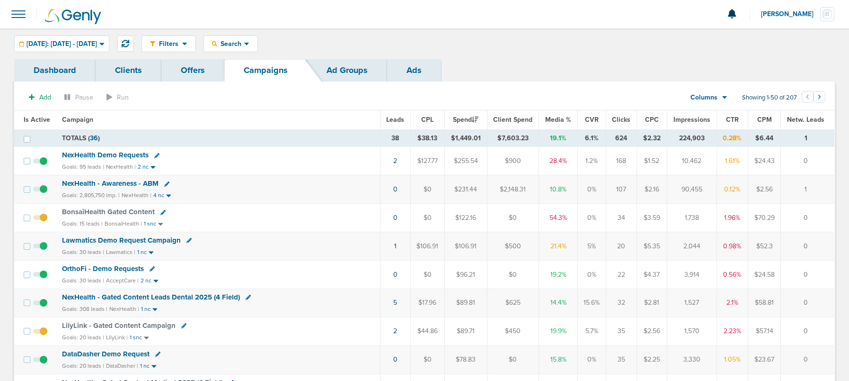
scroll to position [3, 0]
